Goal: Find specific page/section: Find specific page/section

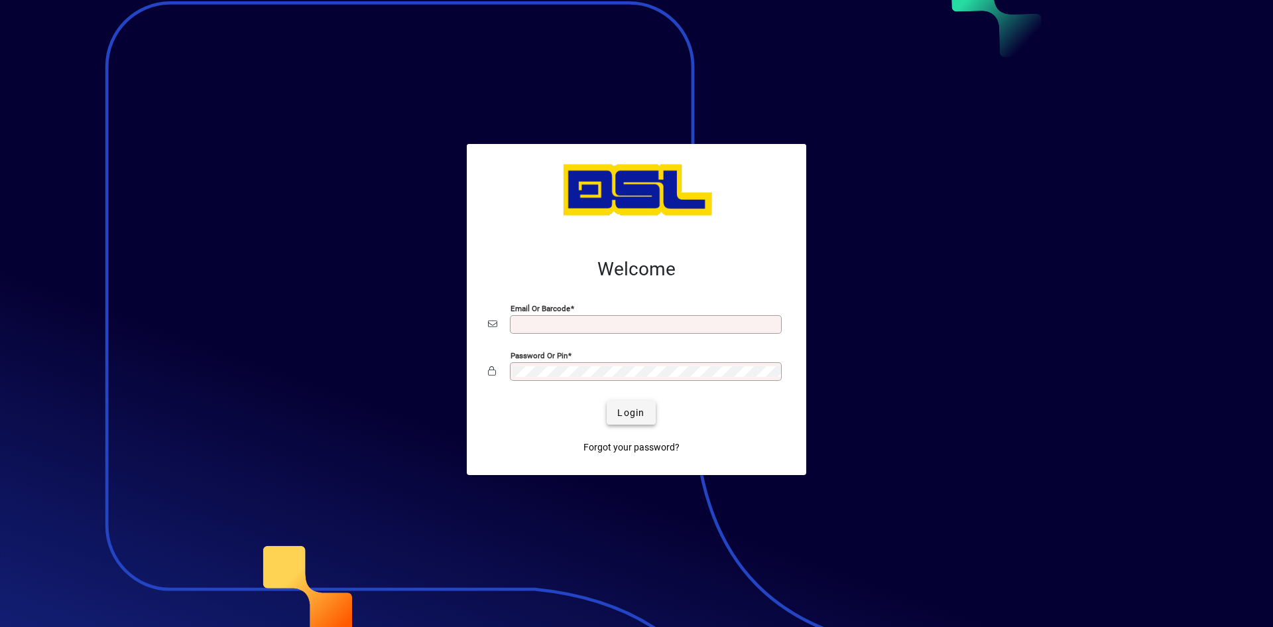
type input "**********"
click at [637, 410] on span "Login" at bounding box center [630, 413] width 27 height 14
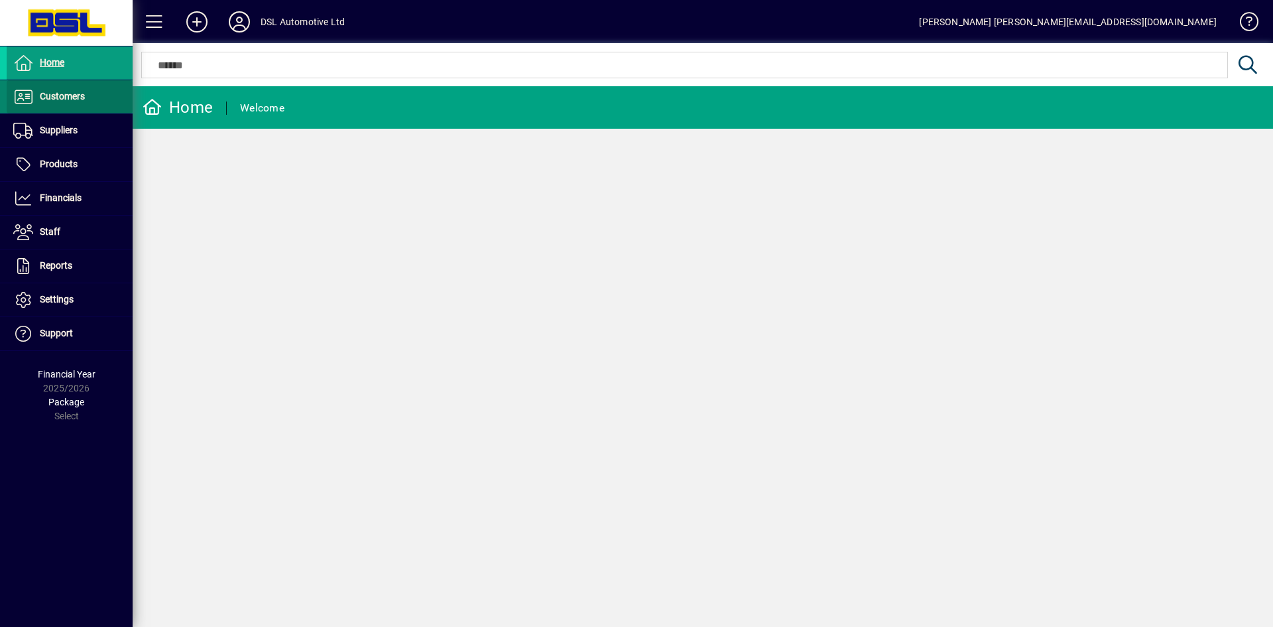
click at [76, 93] on span "Customers" at bounding box center [62, 96] width 45 height 11
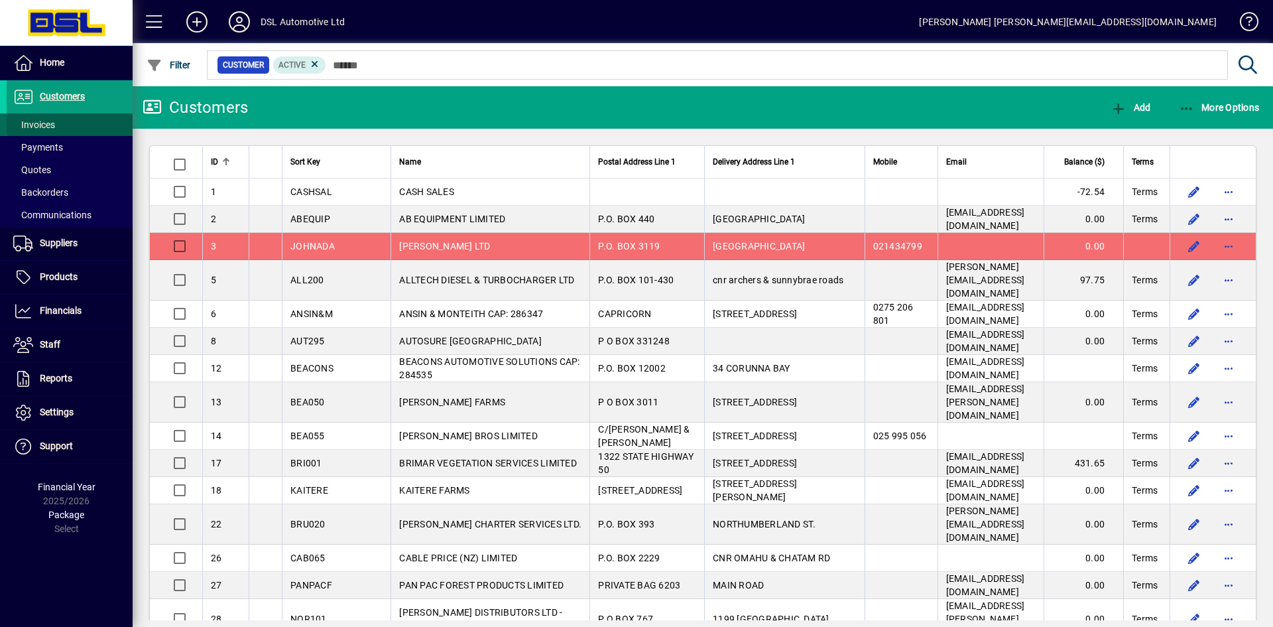
click at [36, 122] on span "Invoices" at bounding box center [34, 124] width 42 height 11
